Goal: Task Accomplishment & Management: Complete application form

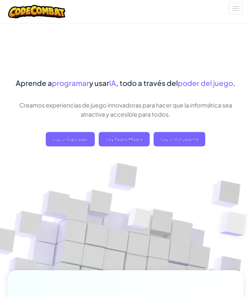
click at [183, 141] on span "Soy un Estudiante" at bounding box center [180, 139] width 52 height 14
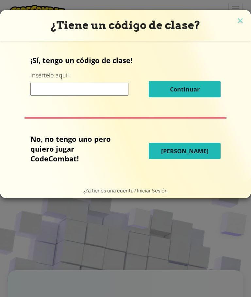
click at [111, 87] on input at bounding box center [79, 89] width 98 height 13
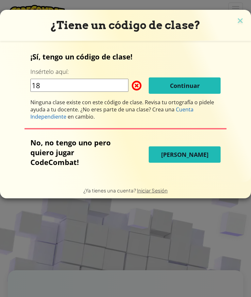
type input "1"
type input "512127"
click at [132, 87] on span at bounding box center [132, 85] width 0 height 13
click at [171, 89] on span "Continuar" at bounding box center [185, 86] width 30 height 8
click at [178, 85] on span "Continuar" at bounding box center [185, 86] width 30 height 8
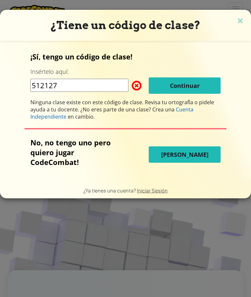
click at [182, 86] on span "Continuar" at bounding box center [185, 86] width 30 height 8
click at [170, 85] on span "Continuar" at bounding box center [185, 86] width 30 height 8
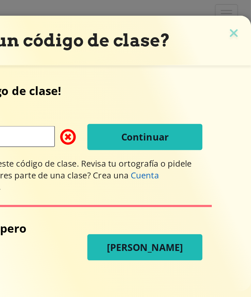
click at [100, 66] on div "¡Sí, tengo un código de clase! Insértelo aquí: 512127 Continuar Ninguna clase e…" at bounding box center [125, 86] width 190 height 69
click at [236, 20] on img at bounding box center [240, 21] width 8 height 10
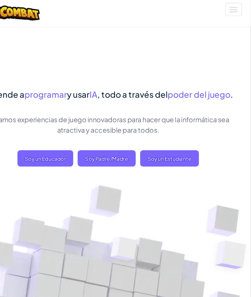
click at [159, 132] on span "Soy un Estudiante" at bounding box center [180, 139] width 52 height 14
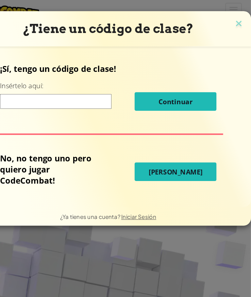
click at [108, 57] on p "¡Sí, tengo un código de clase!" at bounding box center [125, 60] width 190 height 10
click at [84, 90] on input at bounding box center [79, 89] width 98 height 13
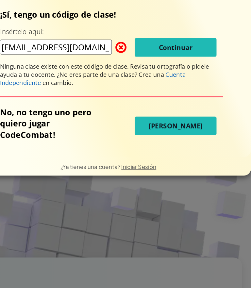
click at [170, 82] on span "Continuar" at bounding box center [185, 86] width 30 height 8
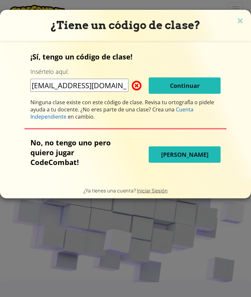
scroll to position [167, 0]
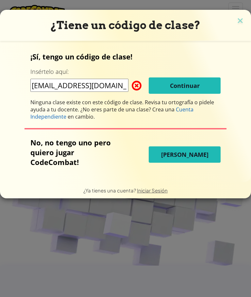
click at [126, 83] on input "al07163665@tecimlenio.mx" at bounding box center [79, 85] width 98 height 13
type input "al07163665"
click at [197, 84] on span "Continuar" at bounding box center [185, 86] width 30 height 8
click at [198, 88] on span "Continuar" at bounding box center [185, 86] width 30 height 8
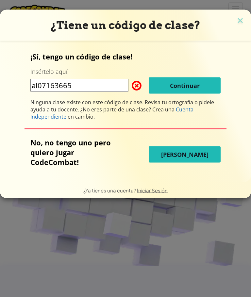
click at [243, 21] on img at bounding box center [240, 21] width 8 height 10
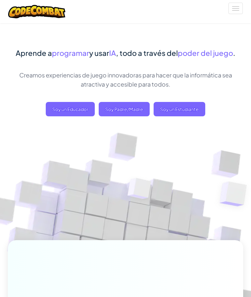
scroll to position [0, 0]
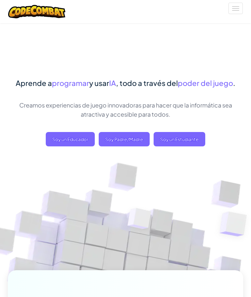
click at [238, 8] on span at bounding box center [235, 8] width 7 height 1
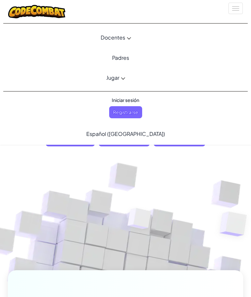
click at [239, 7] on button "Cambia la navigación" at bounding box center [235, 8] width 14 height 11
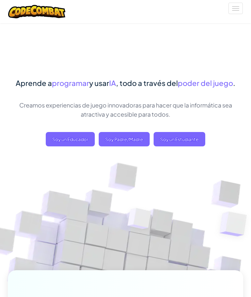
click at [164, 140] on span "Soy un Estudiante" at bounding box center [180, 139] width 52 height 14
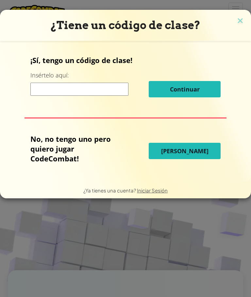
click at [46, 94] on input at bounding box center [79, 89] width 98 height 13
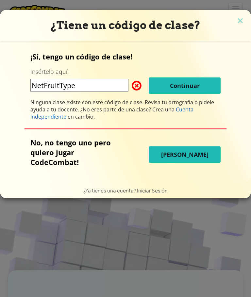
click at [132, 87] on span at bounding box center [132, 85] width 0 height 13
click at [107, 85] on input "NetFruitType" at bounding box center [79, 85] width 98 height 13
click at [51, 86] on input "NetFruitType" at bounding box center [79, 85] width 98 height 13
click at [195, 86] on span "Continuar" at bounding box center [185, 86] width 30 height 8
click at [101, 77] on div "¡Sí, tengo un código de clase! Insértelo aquí: NetFruitType Continuar Ninguna c…" at bounding box center [125, 86] width 190 height 69
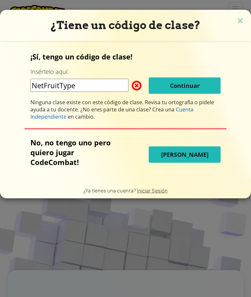
click at [195, 90] on span "Continuar" at bounding box center [185, 86] width 30 height 8
click at [95, 80] on input "NetFruitType" at bounding box center [79, 85] width 98 height 13
click at [76, 86] on input "NetFruitType" at bounding box center [79, 85] width 98 height 13
type input "NetFruitType"
click at [202, 99] on div "¡Sí, tengo un código de clase! Insértelo aquí: NetFruitType Continuar Ninguna c…" at bounding box center [125, 86] width 190 height 69
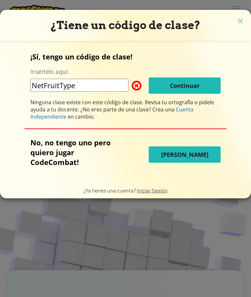
click at [202, 97] on div "¡Sí, tengo un código de clase! Insértelo aquí: NetFruitType Continuar Ninguna c…" at bounding box center [125, 86] width 190 height 69
click at [210, 76] on div "¡Sí, tengo un código de clase! Insértelo aquí: NetFruitType Continuar Ninguna c…" at bounding box center [125, 86] width 190 height 69
click at [239, 22] on img at bounding box center [240, 21] width 8 height 10
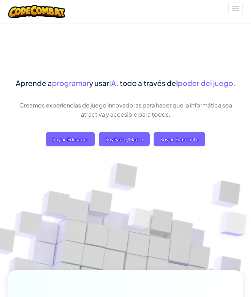
click at [194, 137] on span "Soy un Estudiante" at bounding box center [180, 139] width 52 height 14
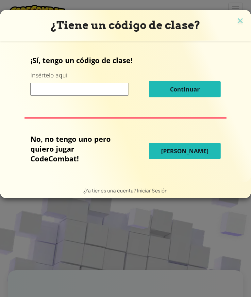
click at [39, 93] on input at bounding box center [79, 89] width 98 height 13
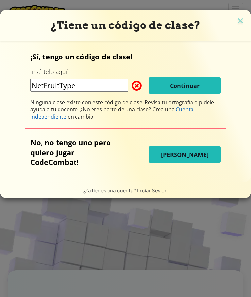
click at [71, 86] on input "NetFruitType" at bounding box center [79, 85] width 98 height 13
type input "NetFruitType"
click at [195, 86] on span "Continuar" at bounding box center [185, 86] width 30 height 8
click at [205, 68] on div "¡Sí, tengo un código de clase! Insértelo aquí: NetFruitType Continuar Ninguna c…" at bounding box center [125, 86] width 190 height 69
click at [216, 65] on div "¡Sí, tengo un código de clase! Insértelo aquí: NetFruitType Continuar Ninguna c…" at bounding box center [125, 86] width 190 height 69
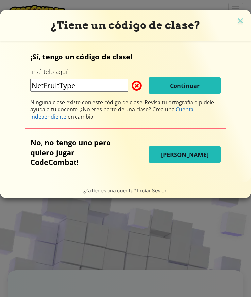
click at [227, 87] on div "¡Sí, tengo un código de clase! Insértelo aquí: NetFruitType Continuar Ninguna c…" at bounding box center [126, 111] width 238 height 128
click at [186, 111] on span "Cuenta Independiente" at bounding box center [111, 113] width 163 height 14
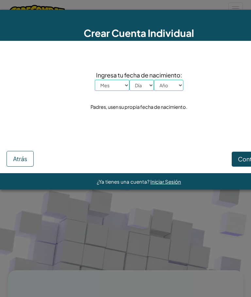
click at [126, 83] on select "Mes Enero Febrero Marzo Abril Mayo Junio Julio Agosto Septiembre Octubre Noviem…" at bounding box center [112, 85] width 35 height 11
select select "12"
click at [145, 88] on select "Día 1 2 3 4 5 6 7 8 9 10 11 12 13 14 15 16 17 18 19 20 21 22 23 24 25 26 27 28 …" at bounding box center [141, 85] width 25 height 11
click at [144, 91] on select "Día 1 2 3 4 5 6 7 8 9 10 11 12 13 14 15 16 17 18 19 20 21 22 23 24 25 26 27 28 …" at bounding box center [141, 85] width 25 height 11
select select "21"
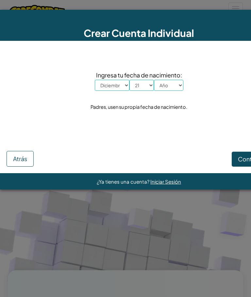
click at [173, 89] on select "Año 2025 2024 2023 2022 2021 2020 2019 2018 2017 2016 2015 2014 2013 2012 2011 …" at bounding box center [168, 85] width 29 height 11
select select "2009"
click at [239, 161] on span "Continuar" at bounding box center [251, 159] width 27 height 8
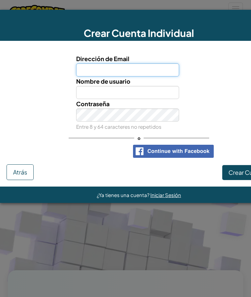
click at [154, 66] on input "Dirección de Email" at bounding box center [127, 69] width 103 height 13
click at [92, 68] on input "al0263665@tecmilenio" at bounding box center [127, 69] width 103 height 13
click at [93, 67] on input "al0263665@tecmilenio" at bounding box center [127, 69] width 103 height 13
type input "al07163665@tecmilenio"
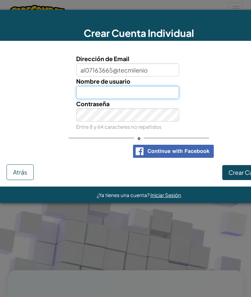
click at [86, 95] on input "Nombre de usuario" at bounding box center [127, 92] width 103 height 13
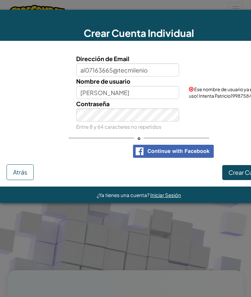
click at [234, 96] on span "Ese nombre de usuario ya esta en uso! Intenta Patricio19987584?" at bounding box center [227, 92] width 76 height 12
click at [239, 90] on span "Ese nombre de usuario ya esta en uso! Intenta Patricio19987584?" at bounding box center [227, 92] width 76 height 12
click at [193, 89] on span at bounding box center [191, 89] width 5 height 5
click at [109, 88] on input "Patricio" at bounding box center [127, 92] width 103 height 13
click at [87, 106] on span "Contraseña" at bounding box center [92, 104] width 33 height 8
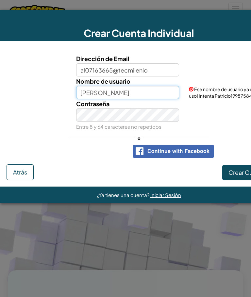
click at [102, 93] on input "Patricio" at bounding box center [127, 92] width 103 height 13
type input "P"
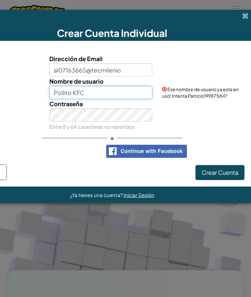
scroll to position [0, 27]
type input "Pollito KFC"
click at [223, 170] on button "Crear Cuenta" at bounding box center [219, 172] width 49 height 15
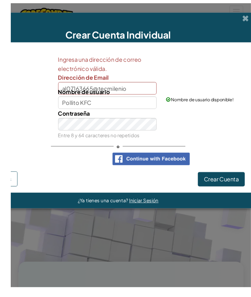
scroll to position [3, 0]
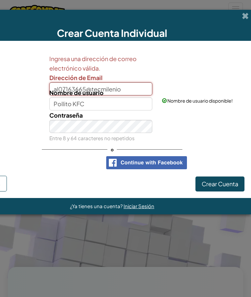
click at [139, 86] on input "al07163665@tecmilenio" at bounding box center [100, 88] width 103 height 13
click at [134, 90] on input "al07163665@tecmilenio" at bounding box center [100, 88] width 103 height 13
type input "al07163665@tecmilenio.mx"
click at [227, 179] on button "Crear Cuenta" at bounding box center [219, 183] width 49 height 15
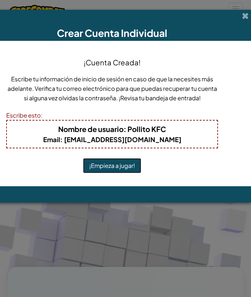
scroll to position [28, 0]
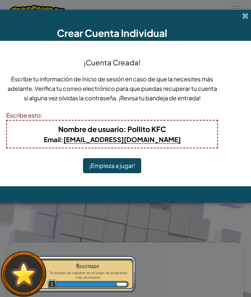
click at [128, 170] on button "¡Empieza a jugar!" at bounding box center [112, 165] width 58 height 15
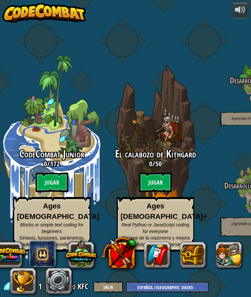
select select "es-419"
